Goal: Transaction & Acquisition: Purchase product/service

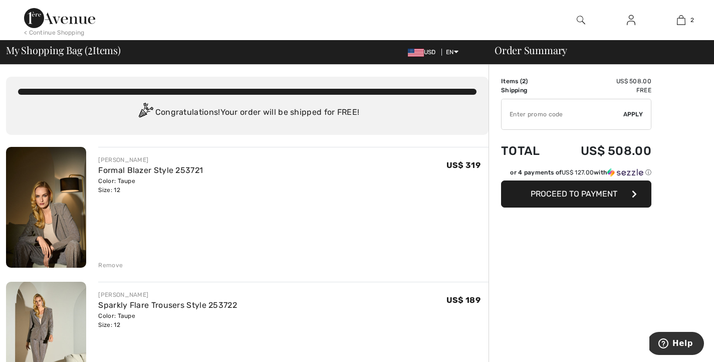
click at [547, 122] on input "TEXT" at bounding box center [563, 114] width 122 height 30
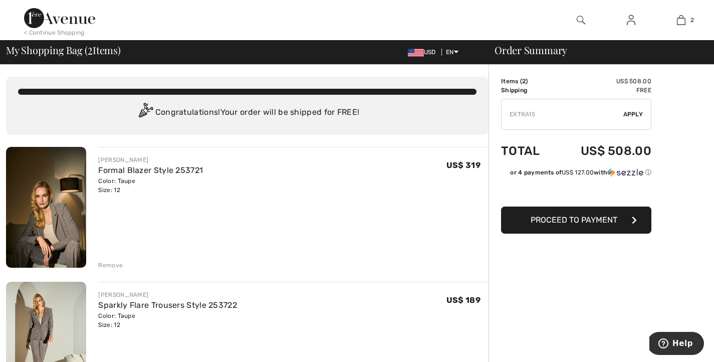
type input "EXTRA15"
click at [635, 119] on span "Apply" at bounding box center [634, 114] width 20 height 9
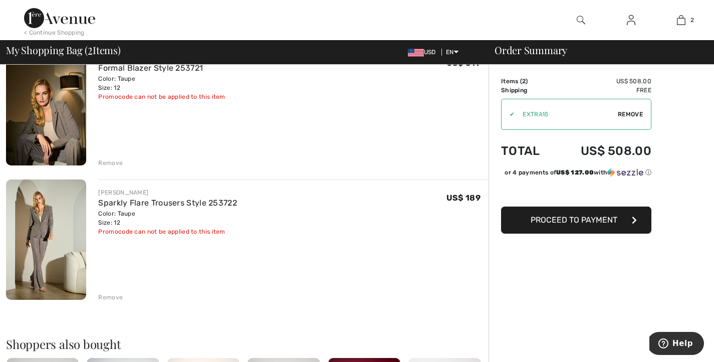
scroll to position [107, 0]
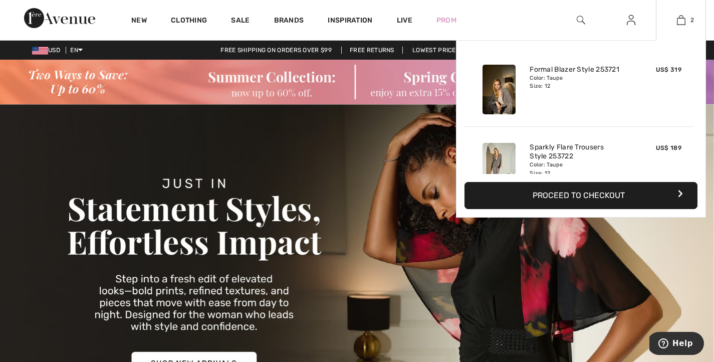
click at [558, 199] on button "Proceed to Checkout" at bounding box center [581, 195] width 233 height 27
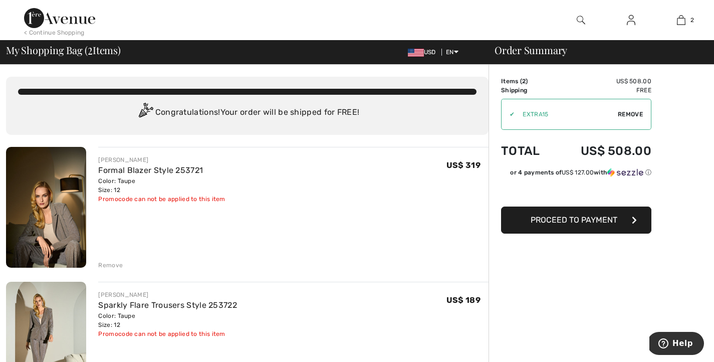
click at [515, 119] on div "✔" at bounding box center [508, 114] width 13 height 9
click at [624, 119] on span "Remove" at bounding box center [630, 114] width 25 height 9
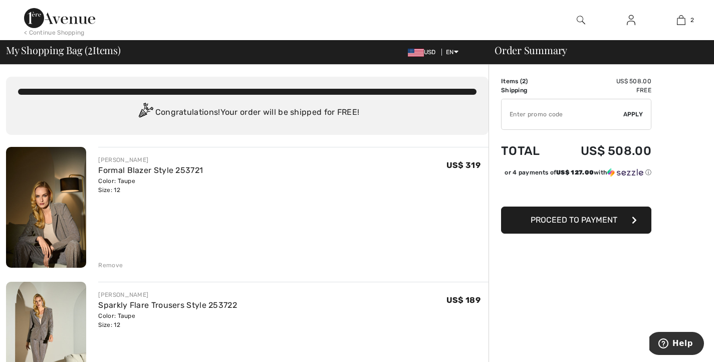
click at [530, 124] on input "TEXT" at bounding box center [563, 114] width 122 height 30
type input "NEW15"
click at [634, 119] on span "Apply" at bounding box center [634, 114] width 20 height 9
